Goal: Task Accomplishment & Management: Complete application form

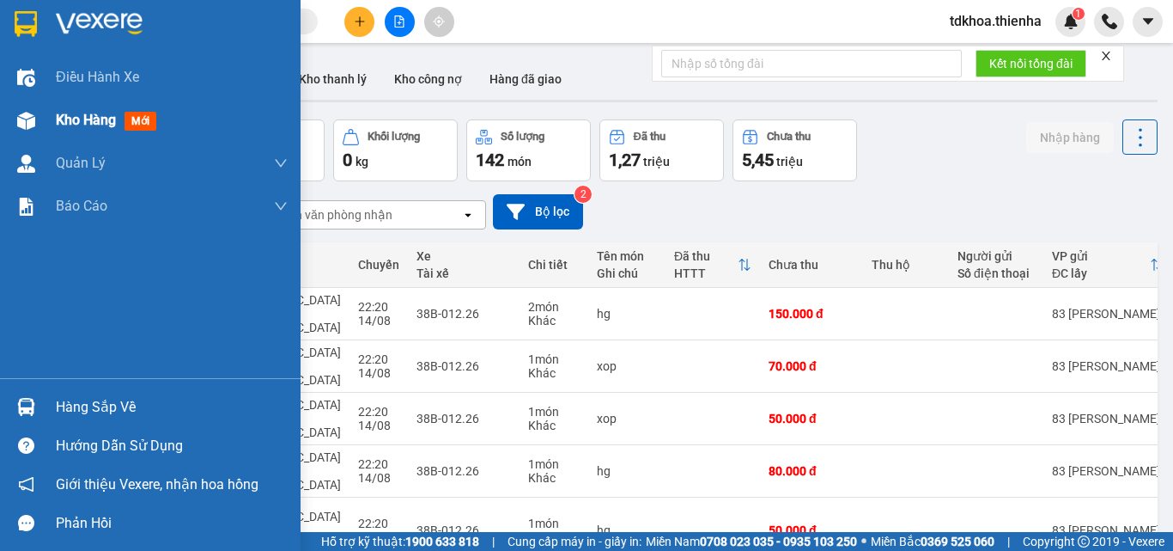
click at [19, 121] on img at bounding box center [26, 121] width 18 height 18
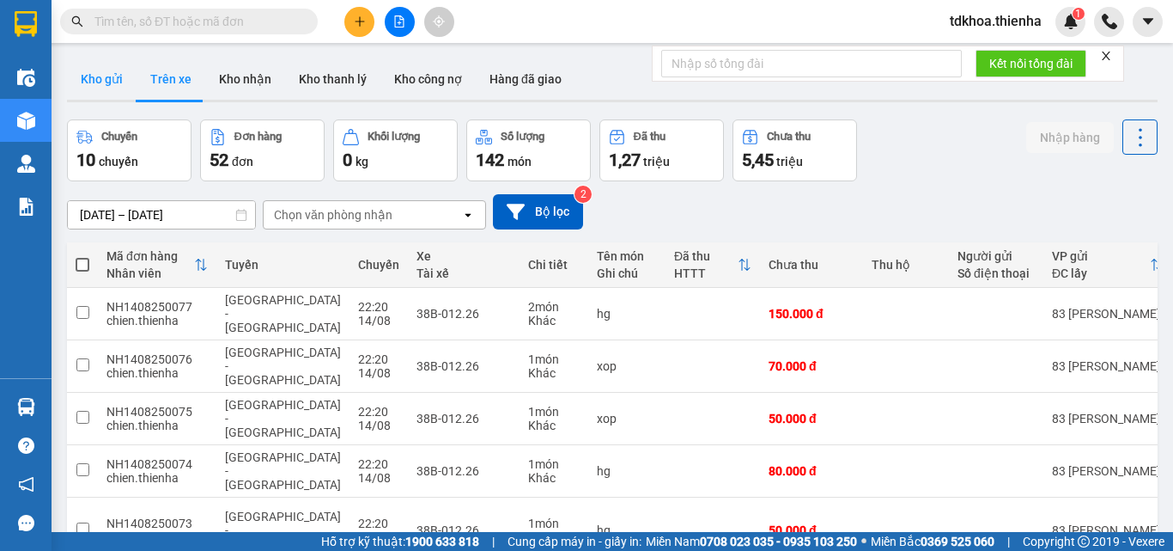
click at [106, 79] on button "Kho gửi" at bounding box center [102, 78] width 70 height 41
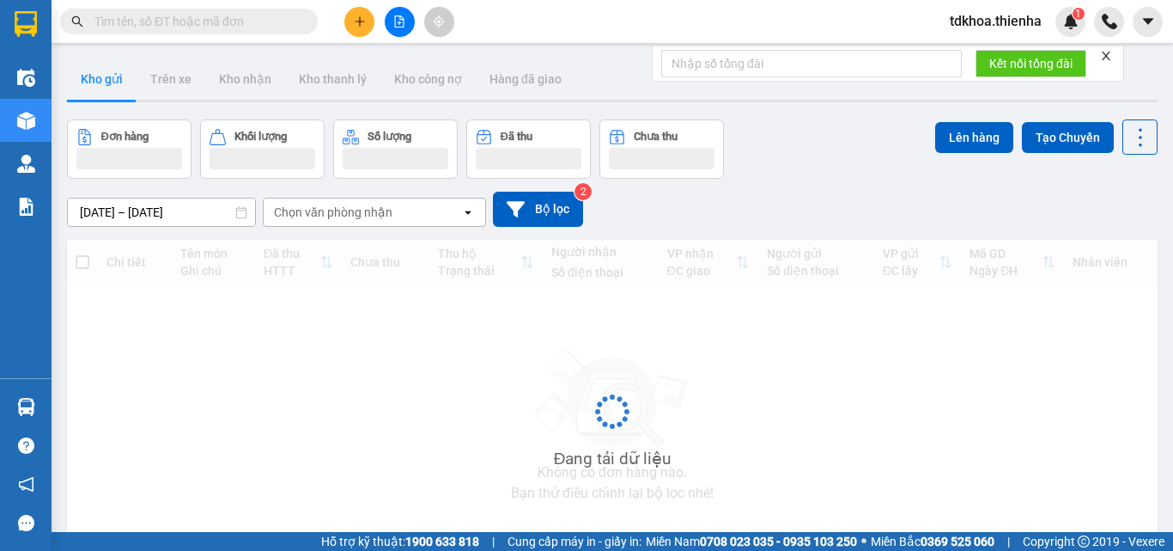
click at [411, 25] on button at bounding box center [400, 22] width 30 height 30
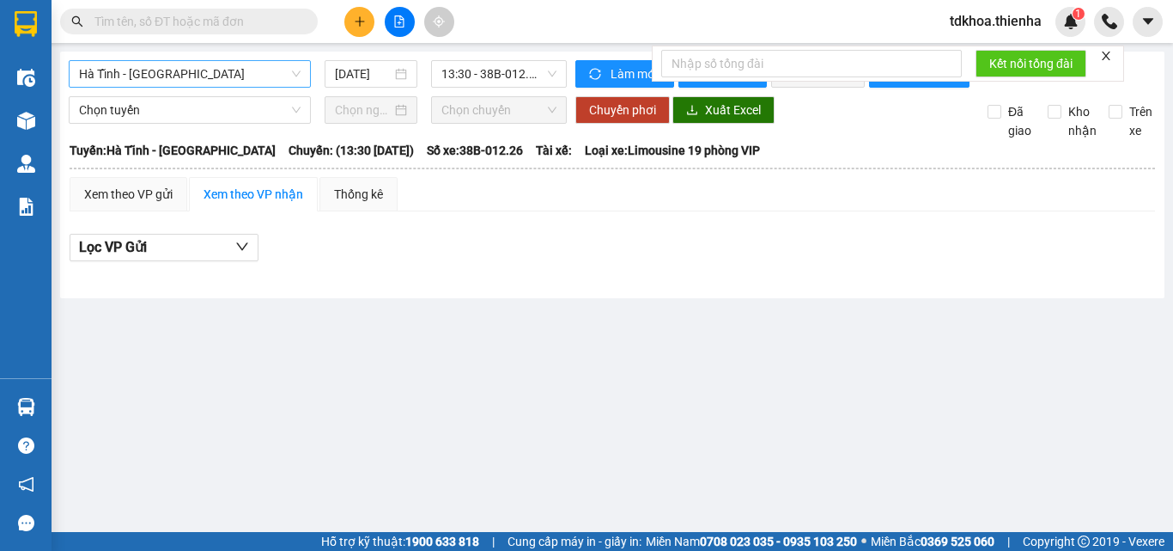
click at [172, 83] on span "Hà Tĩnh - [GEOGRAPHIC_DATA]" at bounding box center [190, 74] width 222 height 26
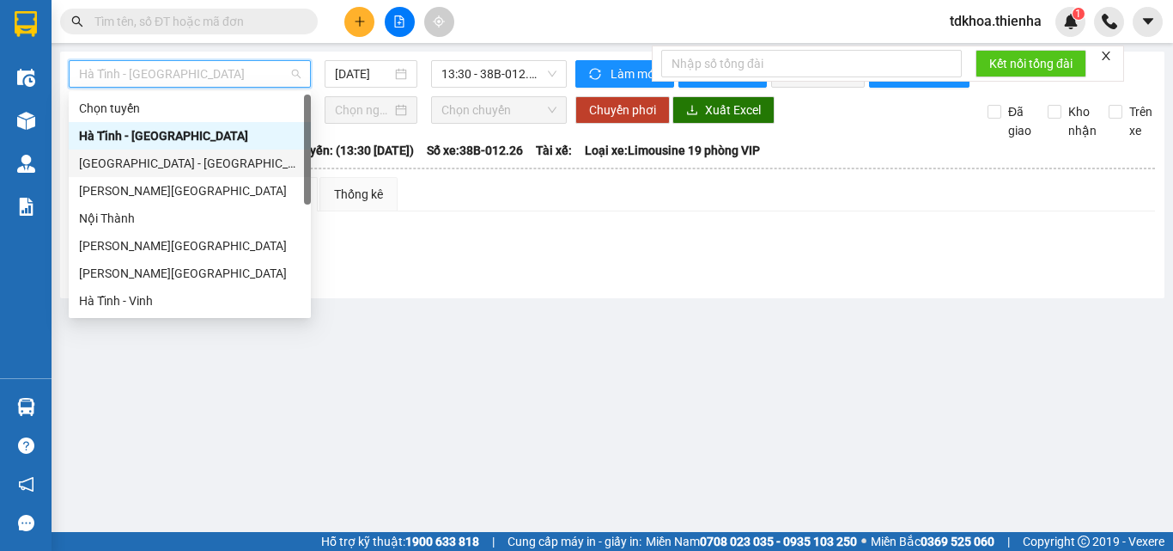
click at [120, 157] on div "[GEOGRAPHIC_DATA] - [GEOGRAPHIC_DATA]" at bounding box center [190, 163] width 222 height 19
type input "[DATE]"
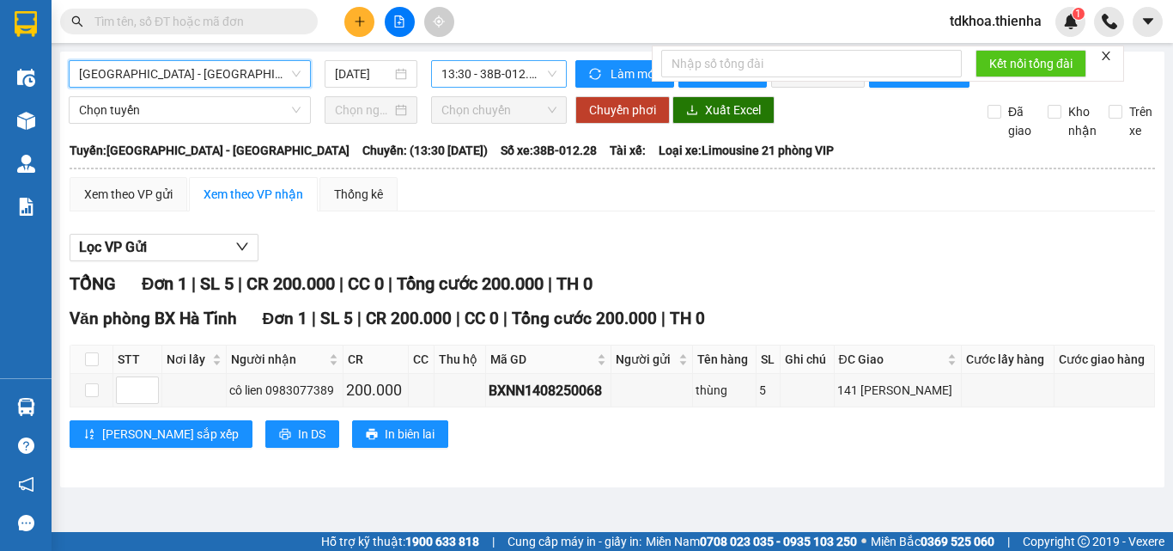
click at [519, 76] on span "13:30 - 38B-012.28" at bounding box center [498, 74] width 115 height 26
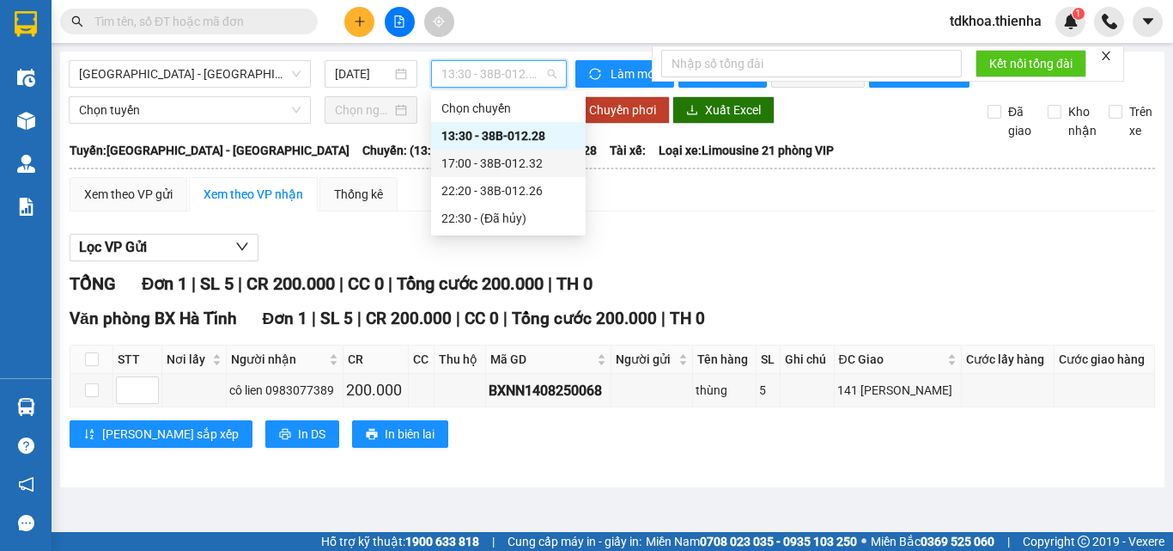
click at [471, 157] on div "17:00 - 38B-012.32" at bounding box center [508, 163] width 134 height 19
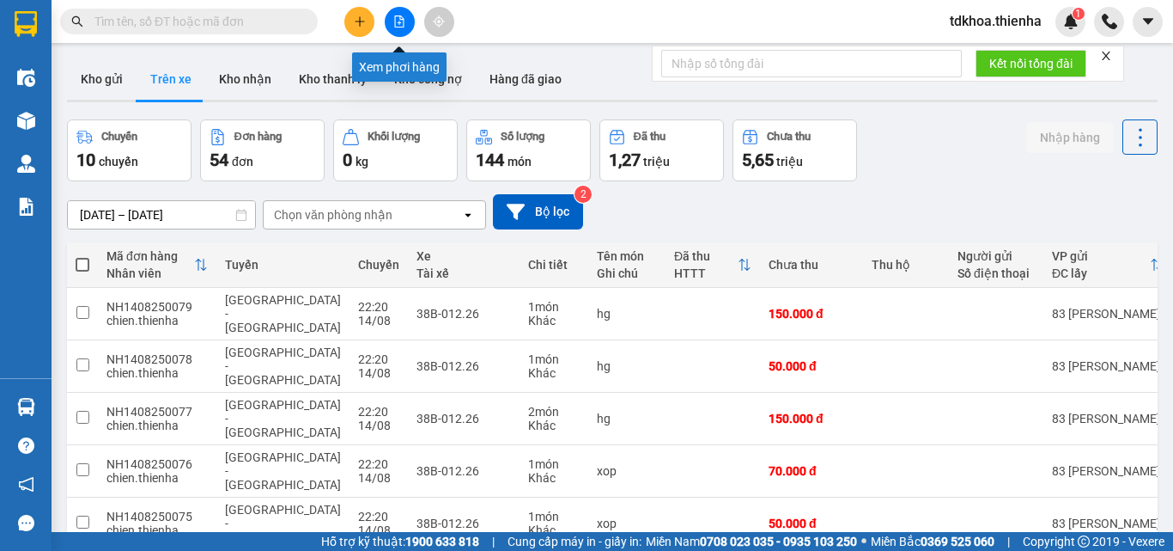
click at [389, 21] on button at bounding box center [400, 22] width 30 height 30
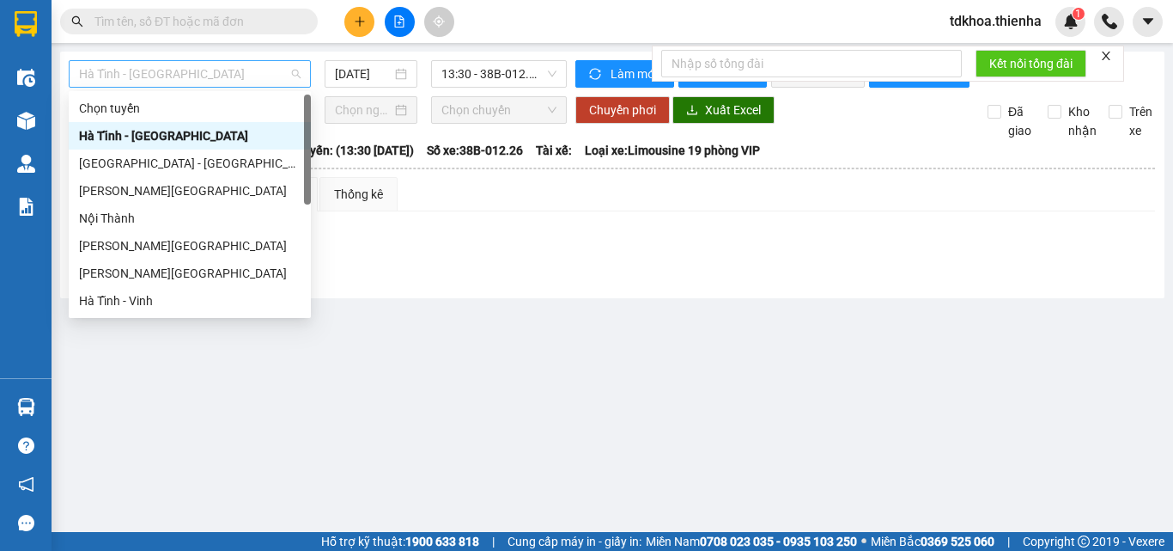
click at [263, 65] on span "Hà Tĩnh - [GEOGRAPHIC_DATA]" at bounding box center [190, 74] width 222 height 26
click at [130, 164] on div "[GEOGRAPHIC_DATA] - [GEOGRAPHIC_DATA]" at bounding box center [190, 163] width 222 height 19
type input "[DATE]"
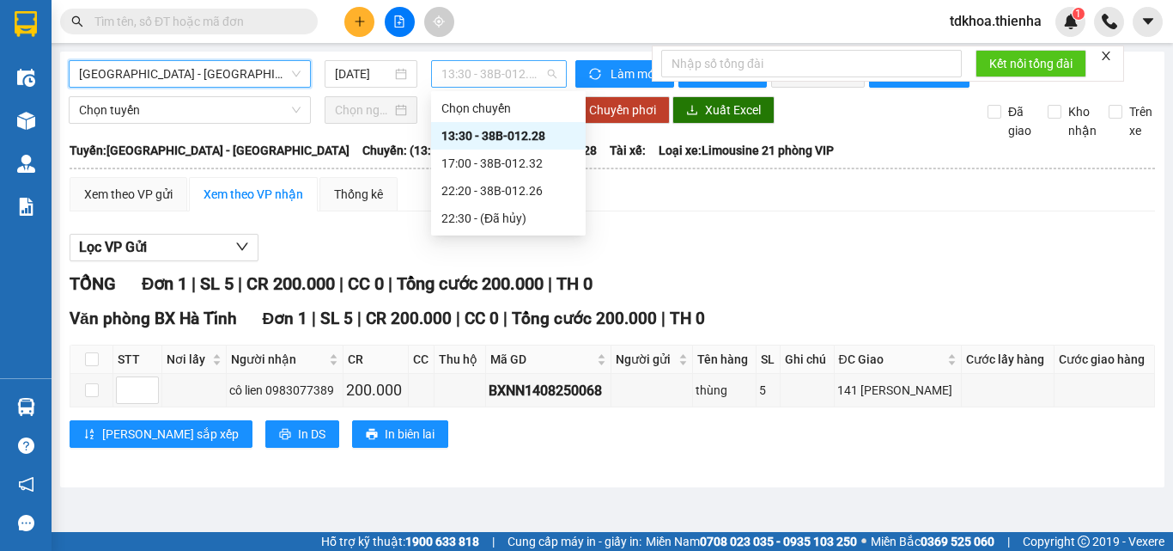
click at [519, 78] on span "13:30 - 38B-012.28" at bounding box center [498, 74] width 115 height 26
click at [510, 186] on div "22:20 - 38B-012.26" at bounding box center [508, 190] width 134 height 19
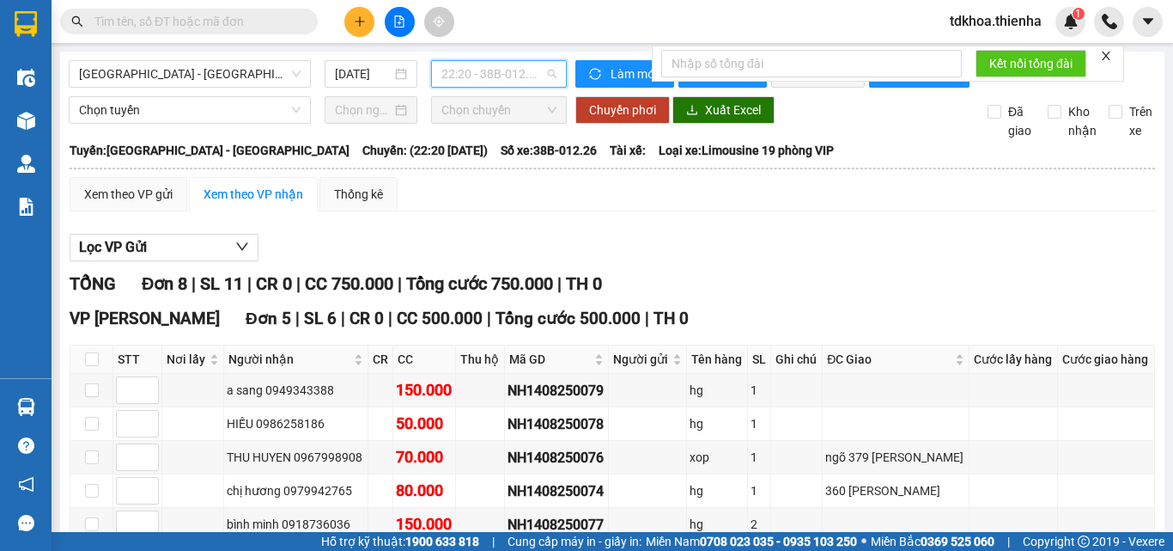
click at [494, 69] on span "22:20 - 38B-012.26" at bounding box center [498, 74] width 115 height 26
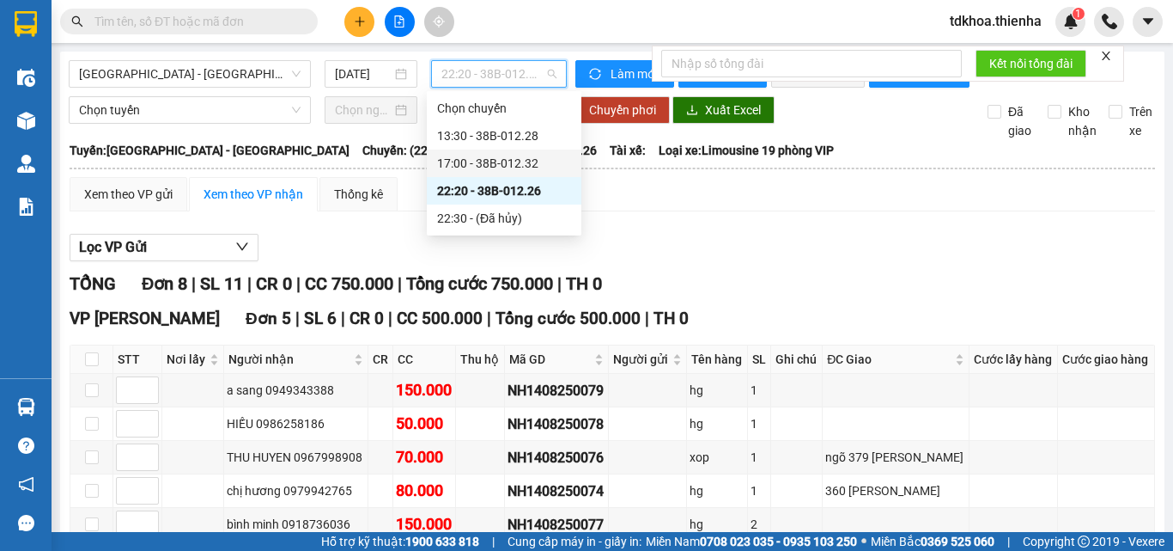
click at [513, 163] on div "17:00 - 38B-012.32" at bounding box center [504, 163] width 134 height 19
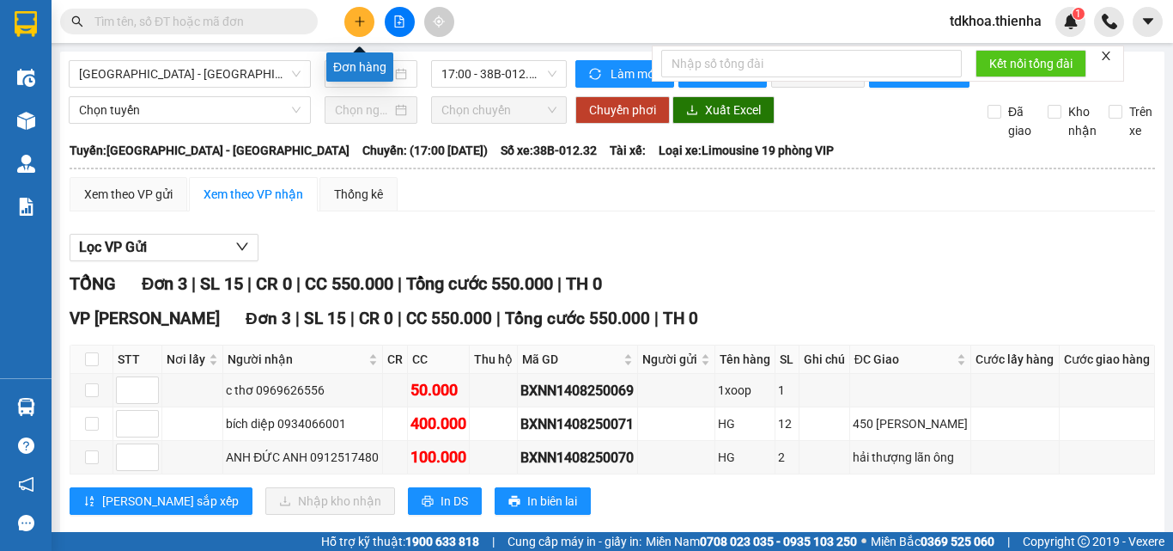
click at [354, 24] on icon "plus" at bounding box center [360, 21] width 12 height 12
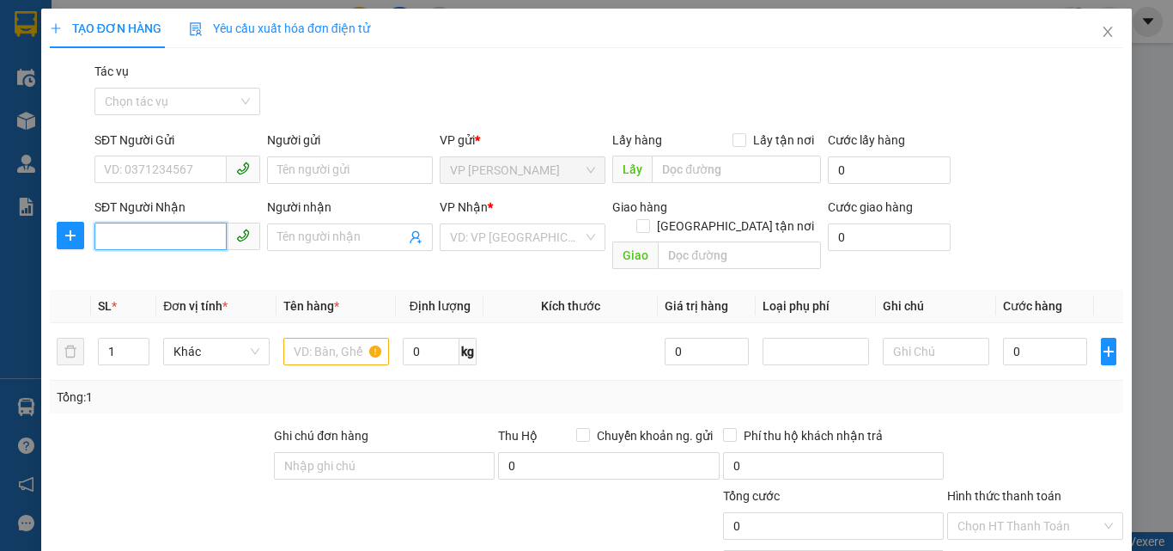
click at [129, 223] on input "SĐT Người Nhận" at bounding box center [160, 235] width 132 height 27
click at [125, 238] on input "SĐT Người Nhận" at bounding box center [160, 235] width 132 height 27
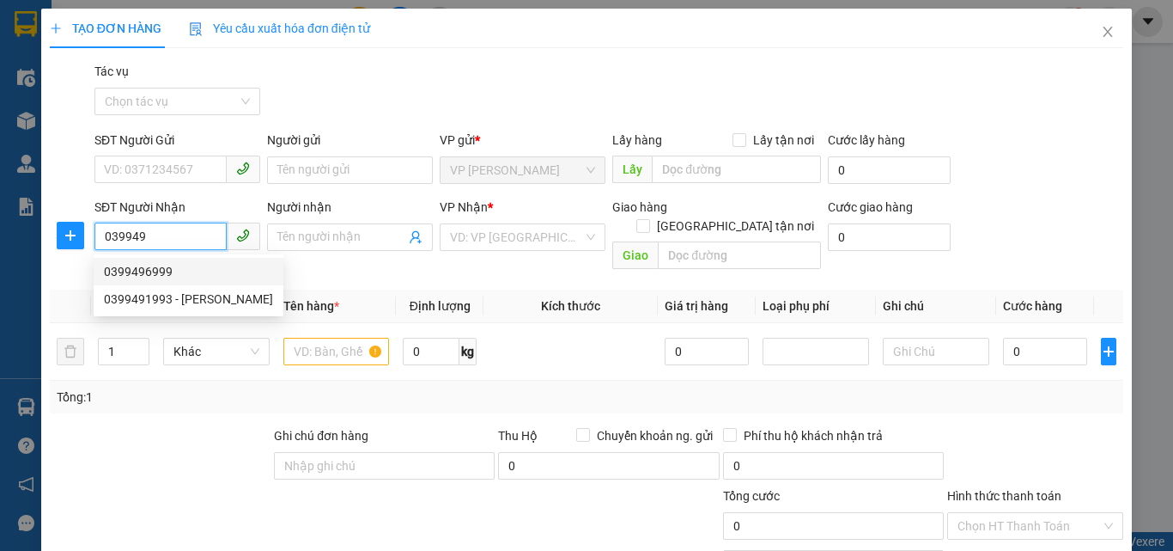
click at [141, 275] on div "0399496999" at bounding box center [188, 271] width 169 height 19
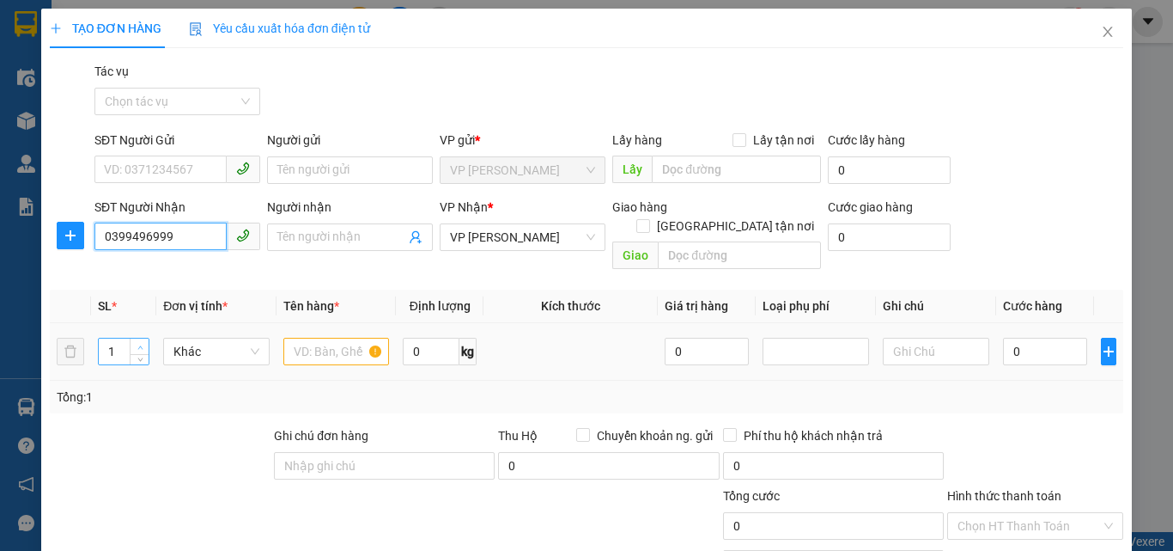
type input "0399496999"
click at [137, 344] on icon "up" at bounding box center [140, 347] width 6 height 6
type input "3"
click at [137, 344] on icon "up" at bounding box center [140, 347] width 6 height 6
click at [324, 338] on input "text" at bounding box center [336, 351] width 106 height 27
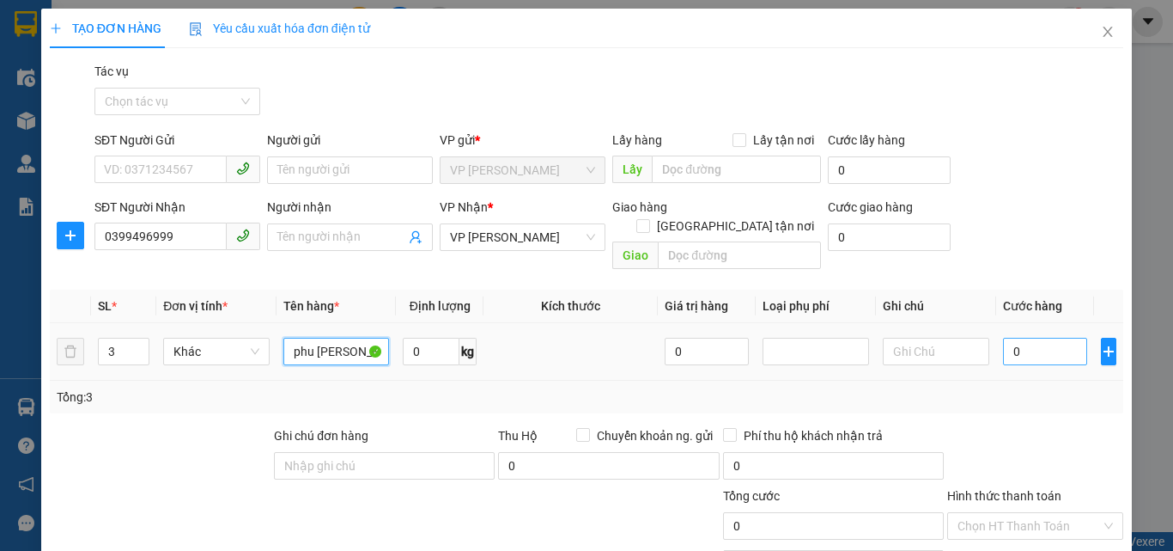
type input "phu [PERSON_NAME]"
click at [1013, 338] on input "0" at bounding box center [1045, 351] width 84 height 27
type input "1"
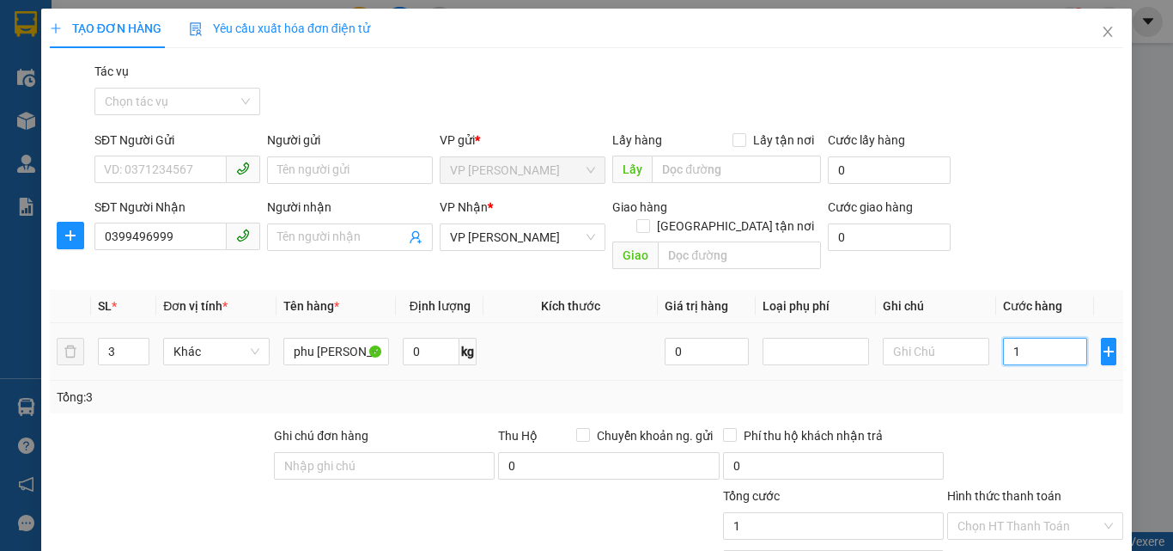
type input "15"
type input "150"
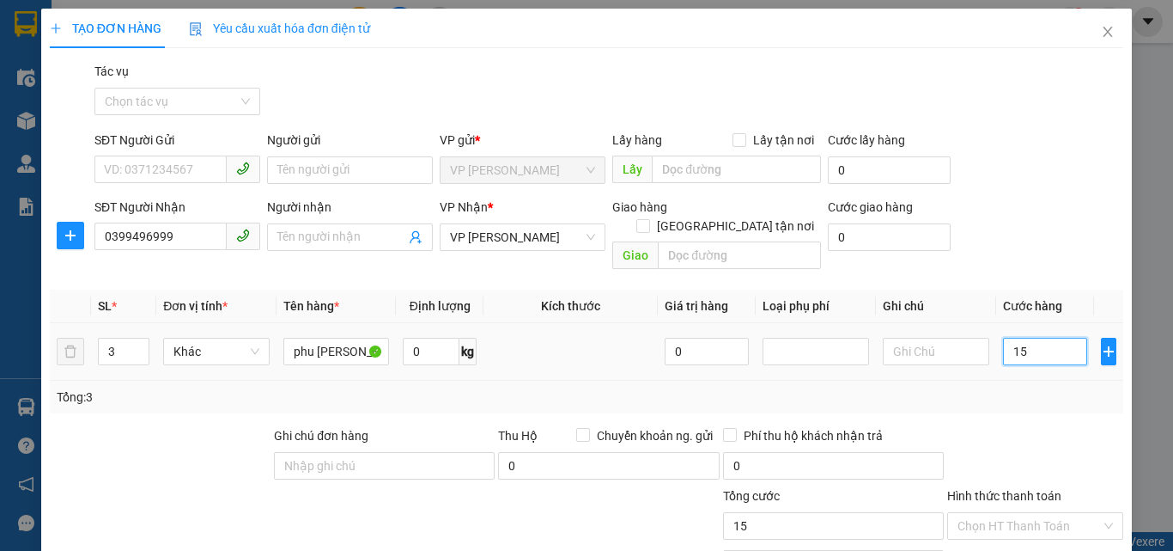
type input "150"
type input "1.500"
type input "15.000"
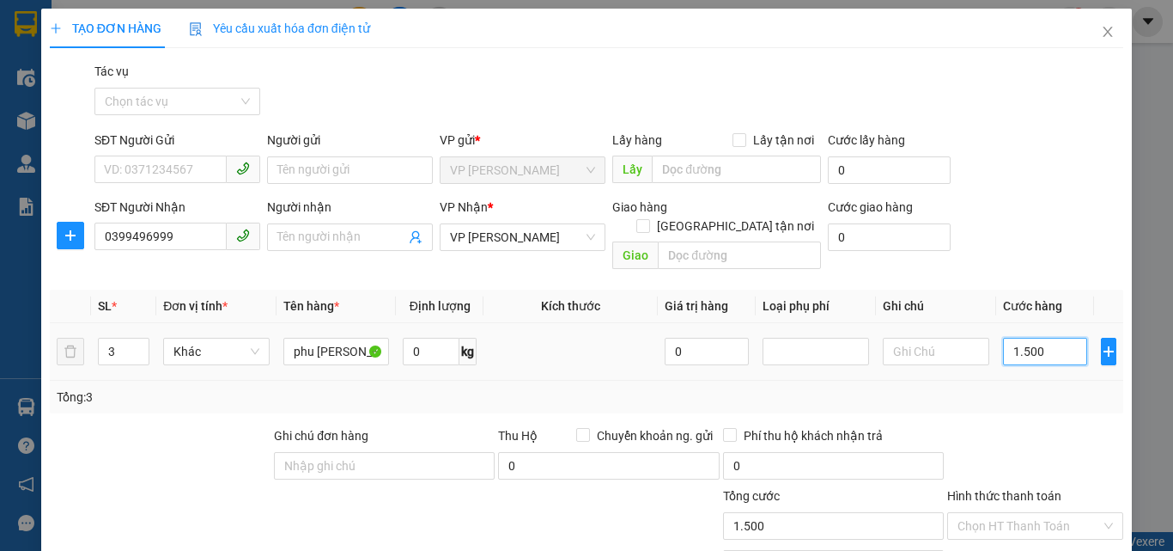
type input "15.000"
type input "150.000"
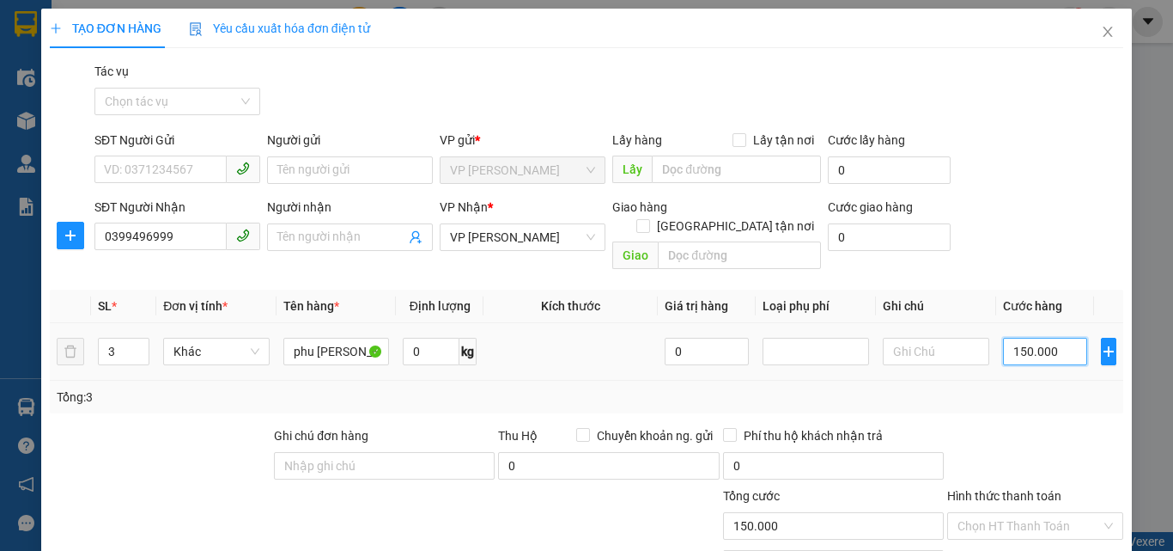
scroll to position [138, 0]
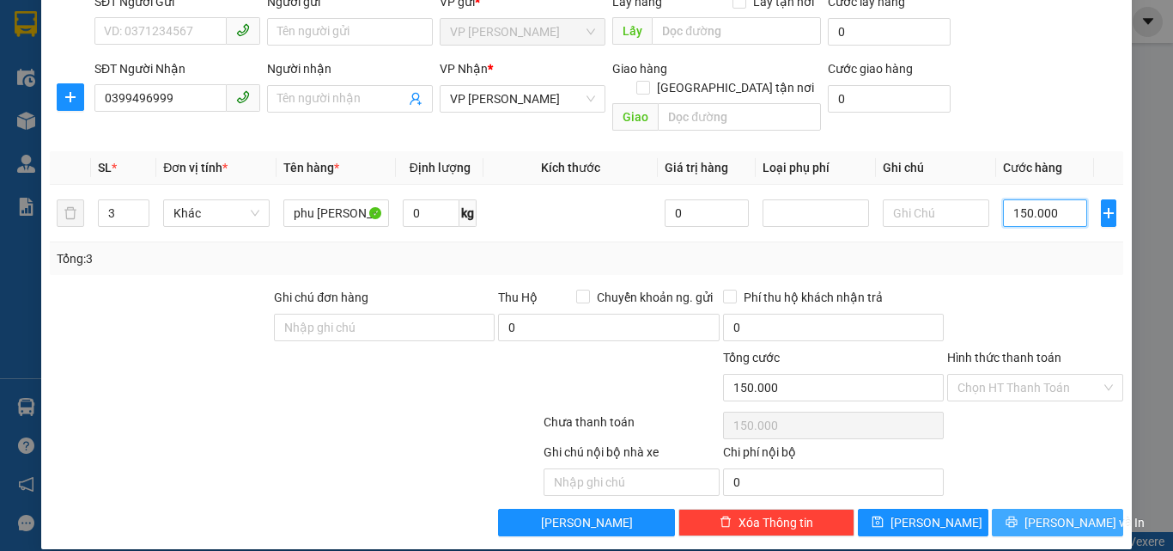
type input "150.000"
click at [1018, 515] on icon "printer" at bounding box center [1012, 521] width 12 height 12
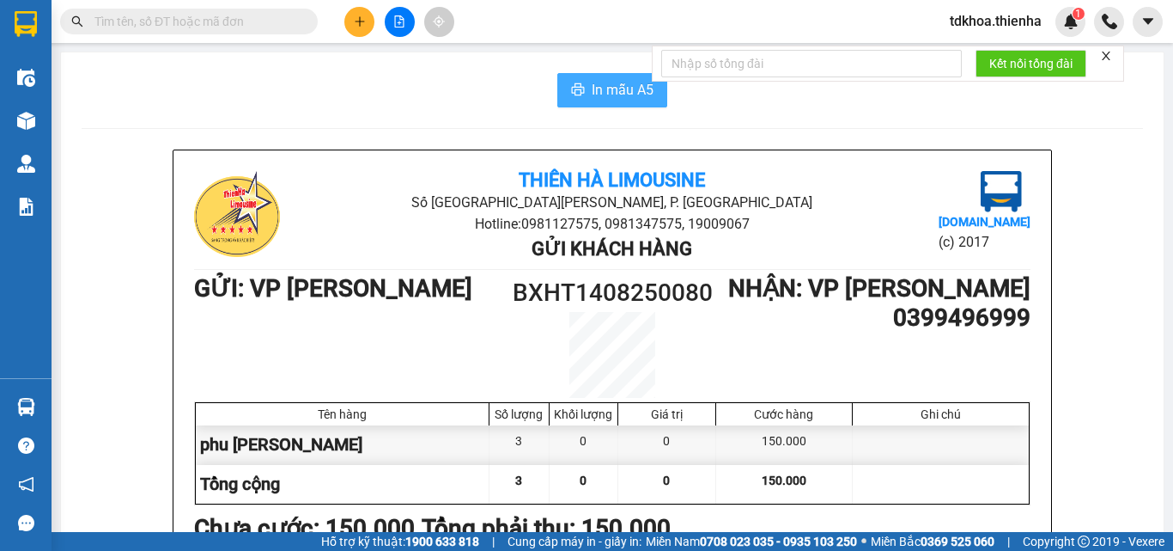
click at [610, 85] on span "In mẫu A5" at bounding box center [623, 89] width 62 height 21
